Goal: Transaction & Acquisition: Purchase product/service

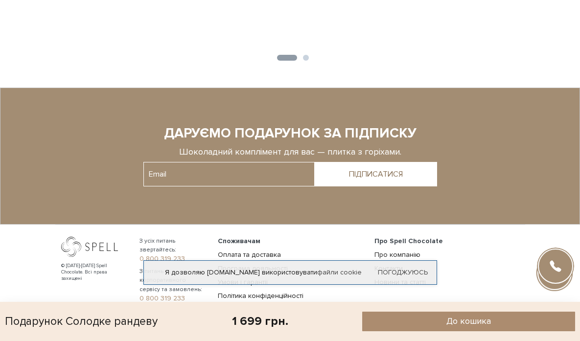
scroll to position [1340, 0]
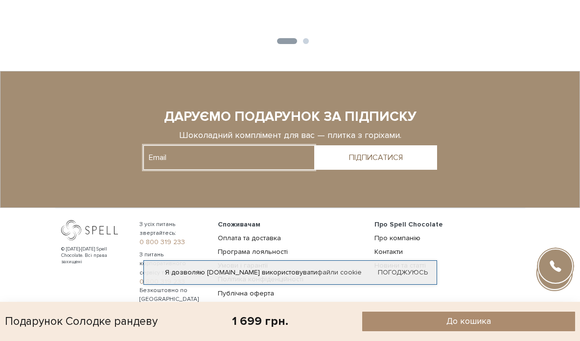
click at [218, 145] on input "text" at bounding box center [228, 157] width 171 height 24
type input "[EMAIL_ADDRESS][DOMAIN_NAME]"
click at [349, 153] on div "ПІДПИСАТИСЯ" at bounding box center [376, 157] width 54 height 9
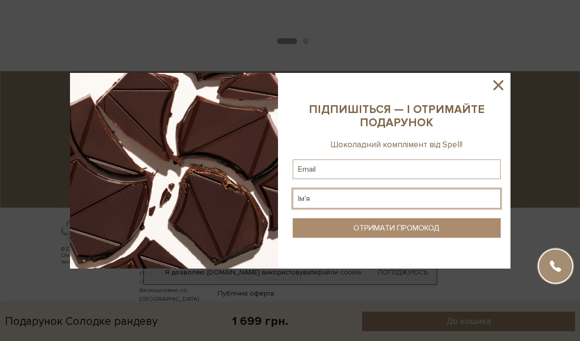
click at [340, 206] on input "text" at bounding box center [396, 199] width 208 height 20
click at [336, 201] on input "text" at bounding box center [396, 199] width 208 height 20
click at [323, 172] on input "text" at bounding box center [396, 169] width 208 height 20
type input "[EMAIL_ADDRESS][DOMAIN_NAME]"
click at [348, 199] on input "text" at bounding box center [396, 199] width 208 height 20
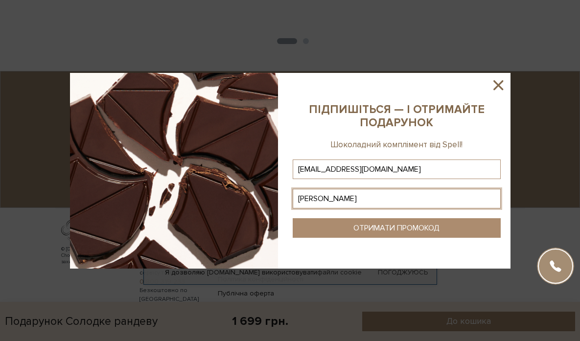
type input "[PERSON_NAME]"
click at [359, 239] on sys-column-static at bounding box center [396, 171] width 227 height 196
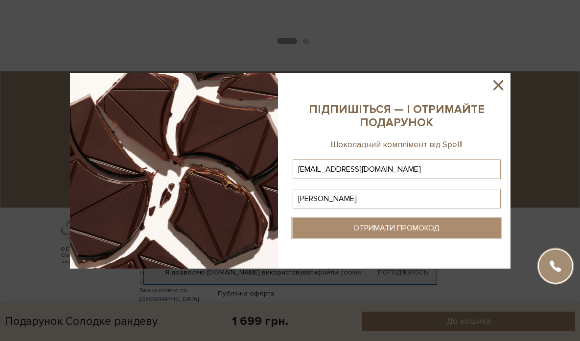
click at [359, 231] on div "ОТРИМАТИ ПРОМОКОД" at bounding box center [396, 227] width 86 height 9
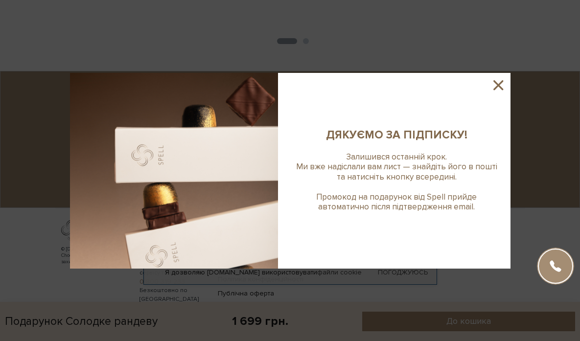
click at [503, 85] on icon at bounding box center [498, 85] width 17 height 17
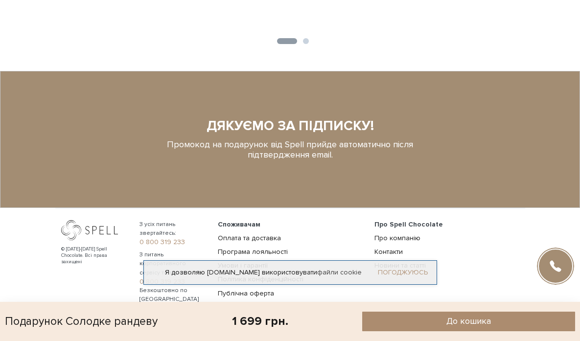
click at [406, 268] on link "Погоджуюсь" at bounding box center [403, 272] width 50 height 9
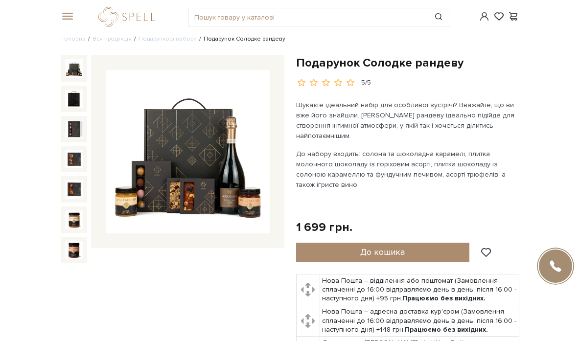
scroll to position [0, 0]
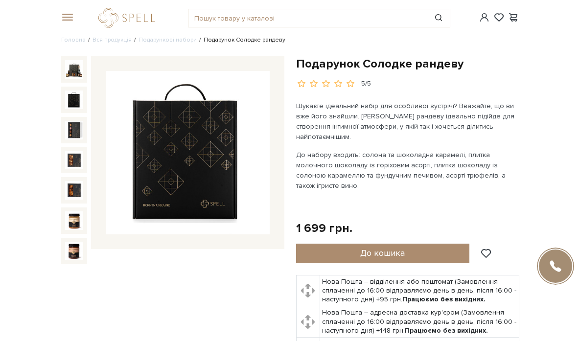
click at [65, 109] on img at bounding box center [74, 99] width 19 height 19
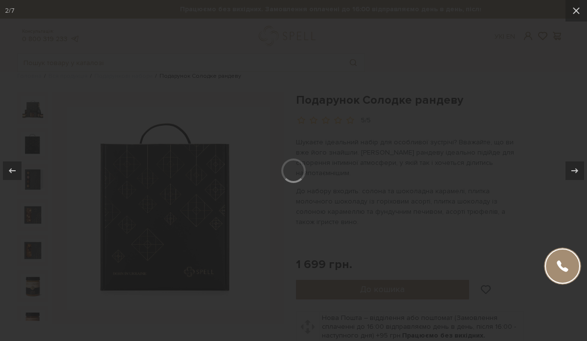
click at [34, 191] on div at bounding box center [293, 170] width 587 height 341
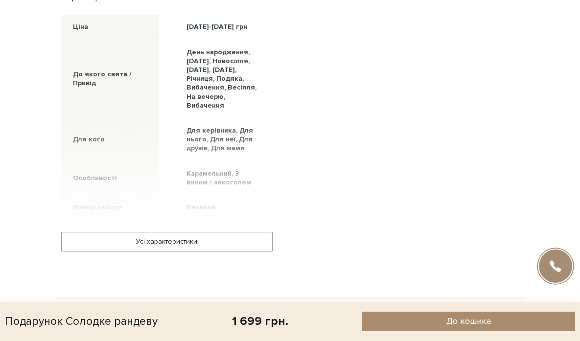
scroll to position [1337, 0]
